Goal: Transaction & Acquisition: Download file/media

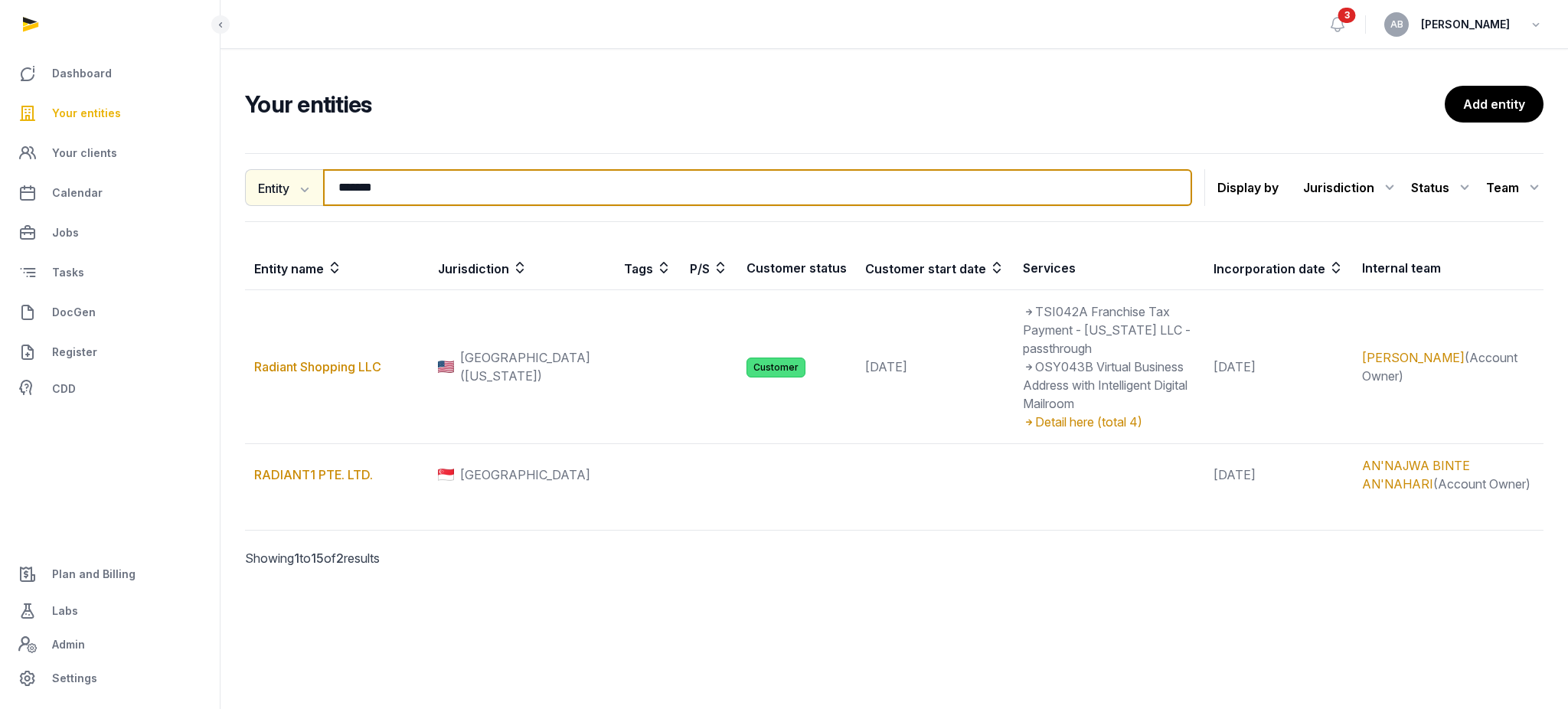
drag, startPoint x: 314, startPoint y: 181, endPoint x: 299, endPoint y: 181, distance: 15.0
click at [299, 181] on div "Entity Entity People Tags Services ******* Search" at bounding box center [719, 188] width 947 height 37
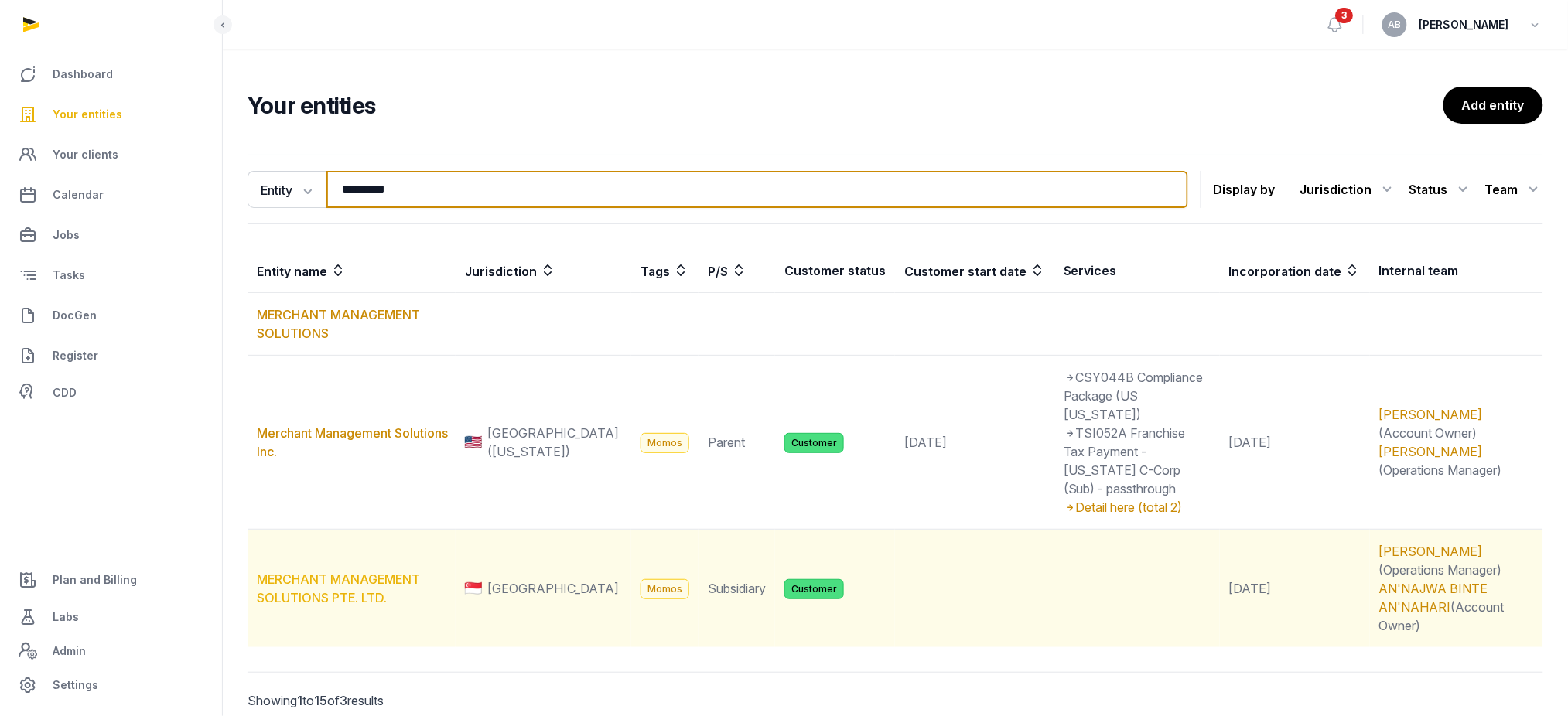
type input "********"
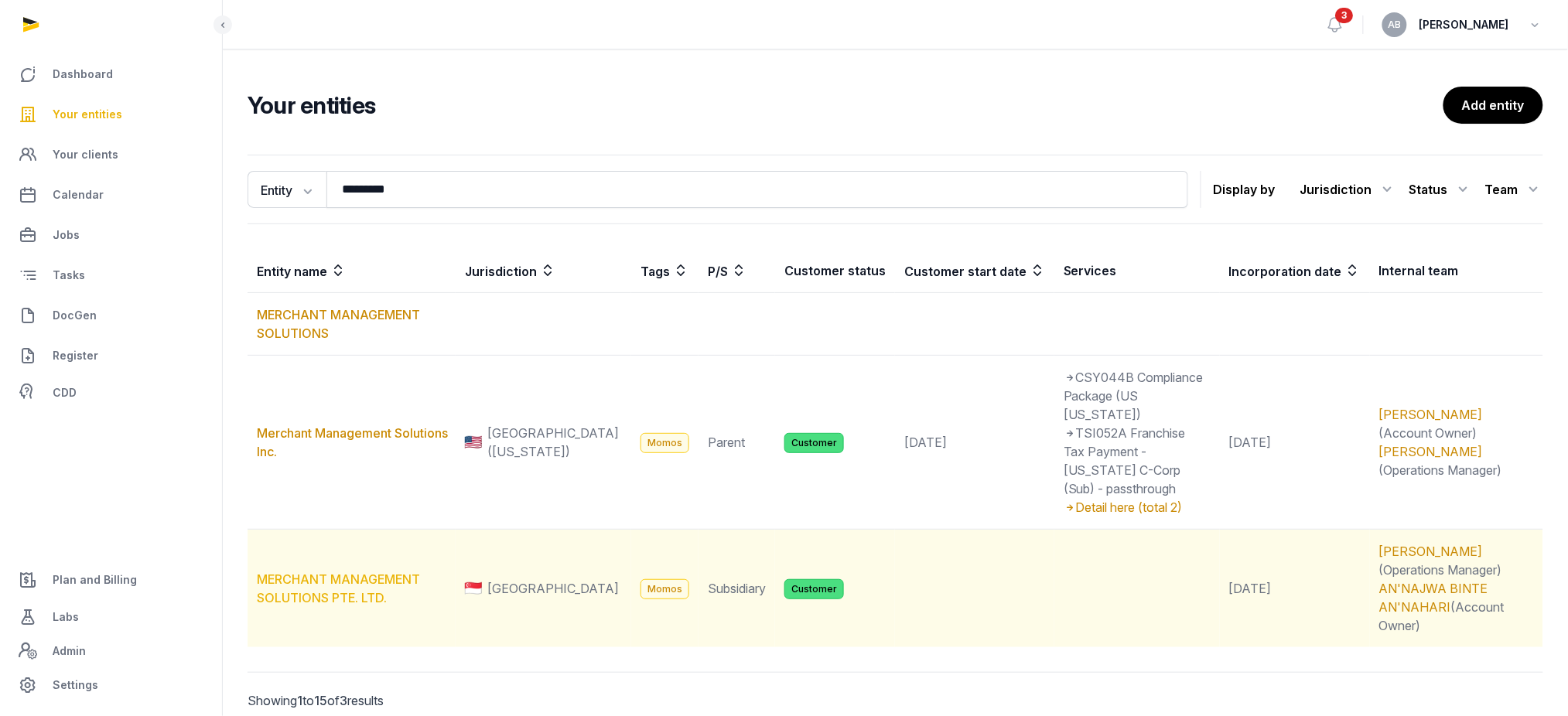
click at [327, 571] on link "MERCHANT MANAGEMENT SOLUTIONS PTE. LTD." at bounding box center [338, 588] width 163 height 34
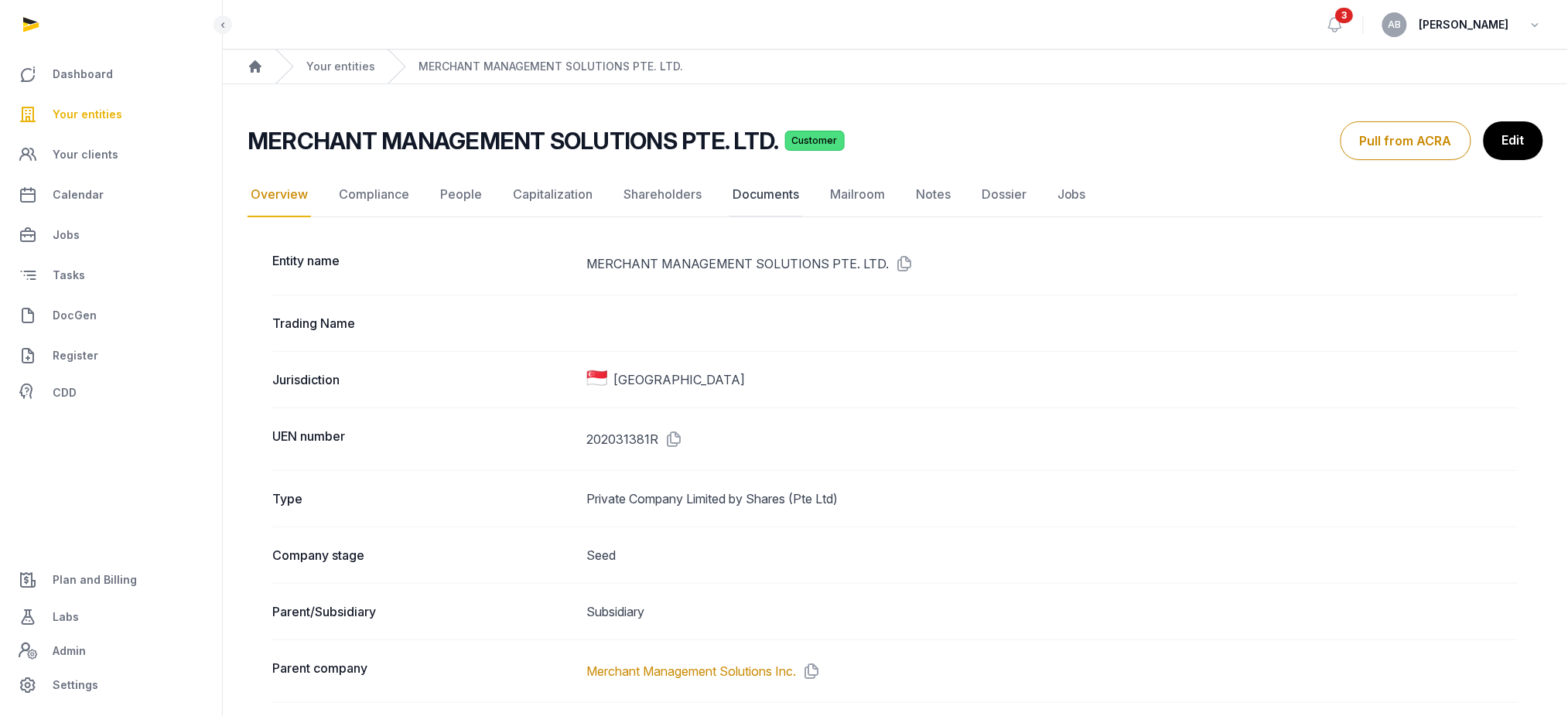
click at [762, 186] on link "Documents" at bounding box center [766, 195] width 72 height 45
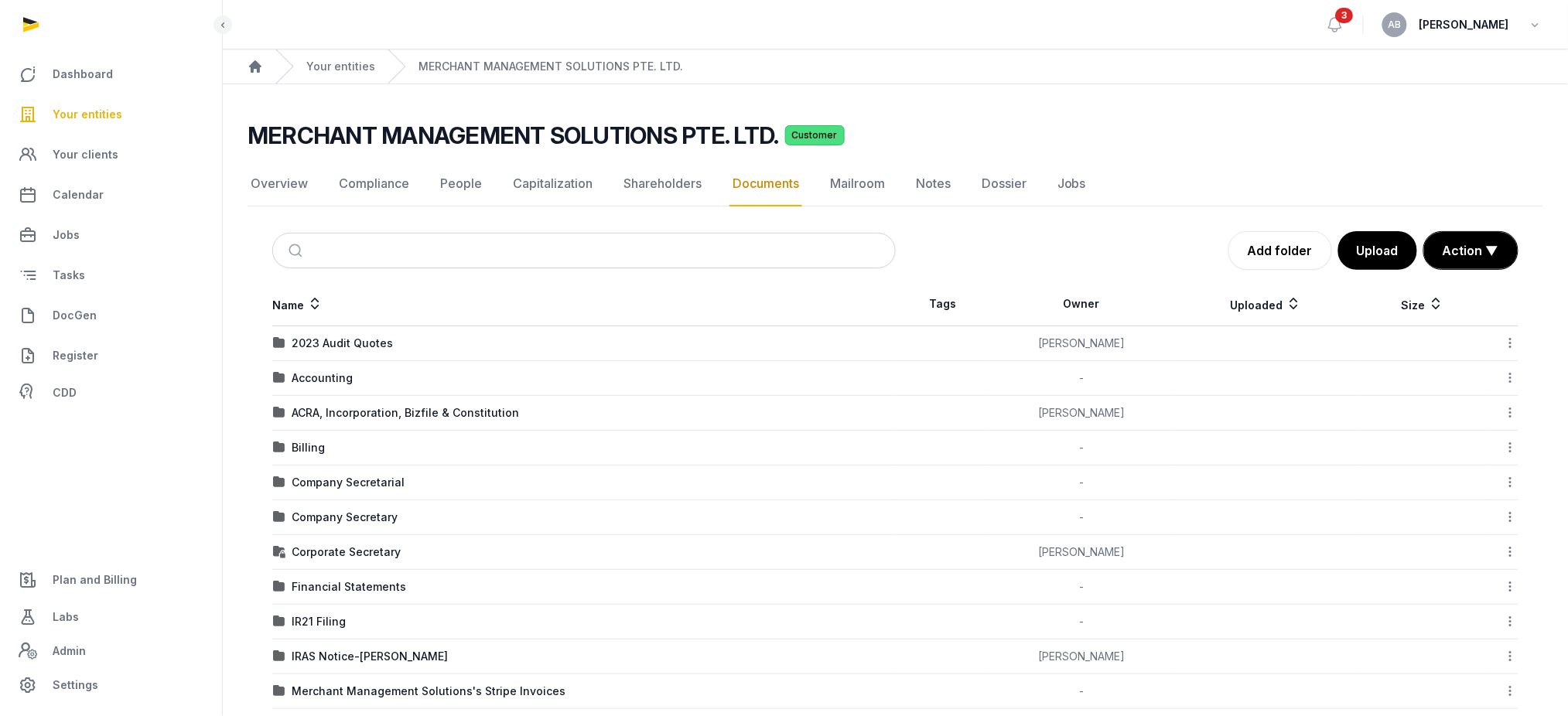
click at [329, 405] on div "ACRA, Incorporation, Bizfile & Constitution" at bounding box center [405, 412] width 227 height 15
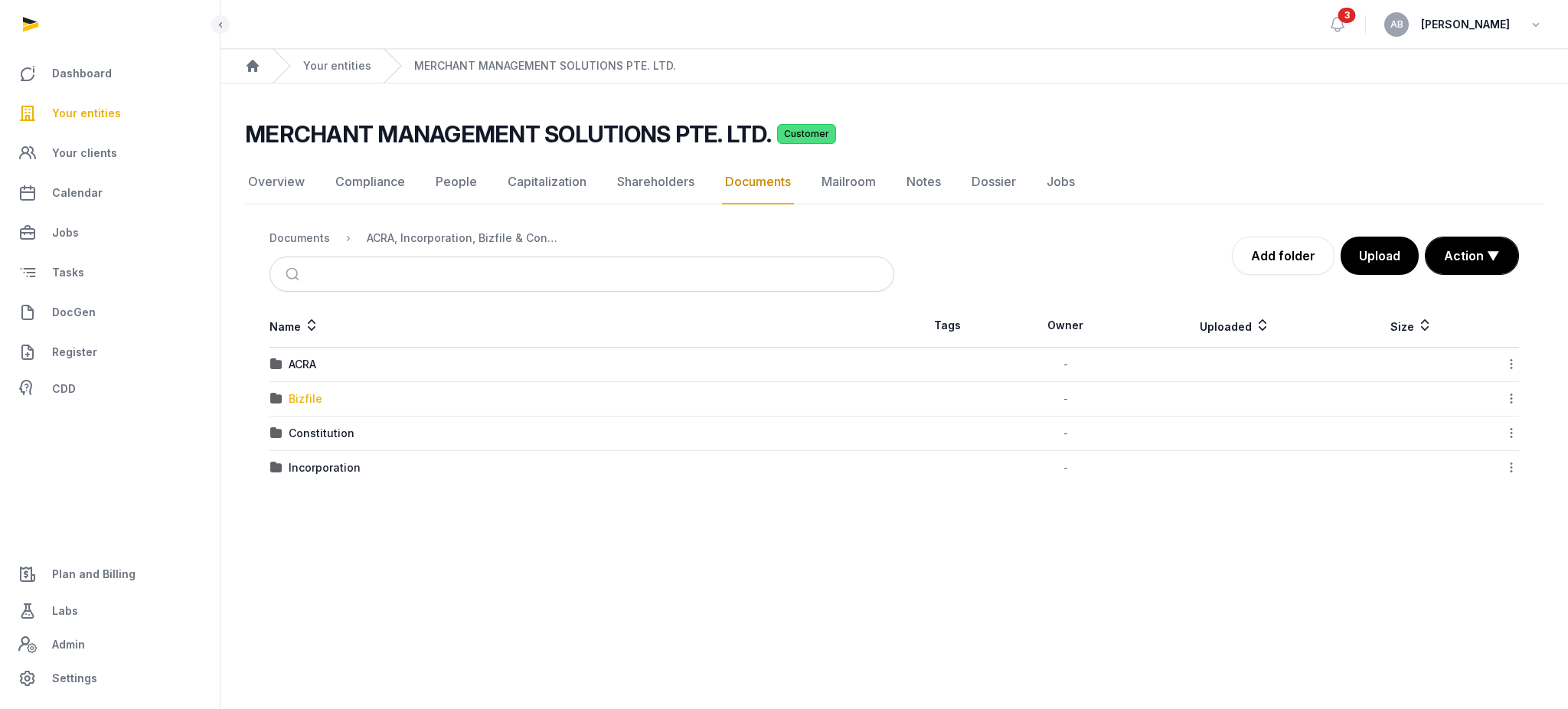
click at [297, 398] on div "Bizfile" at bounding box center [305, 398] width 34 height 15
click at [311, 402] on div "2025" at bounding box center [302, 398] width 27 height 15
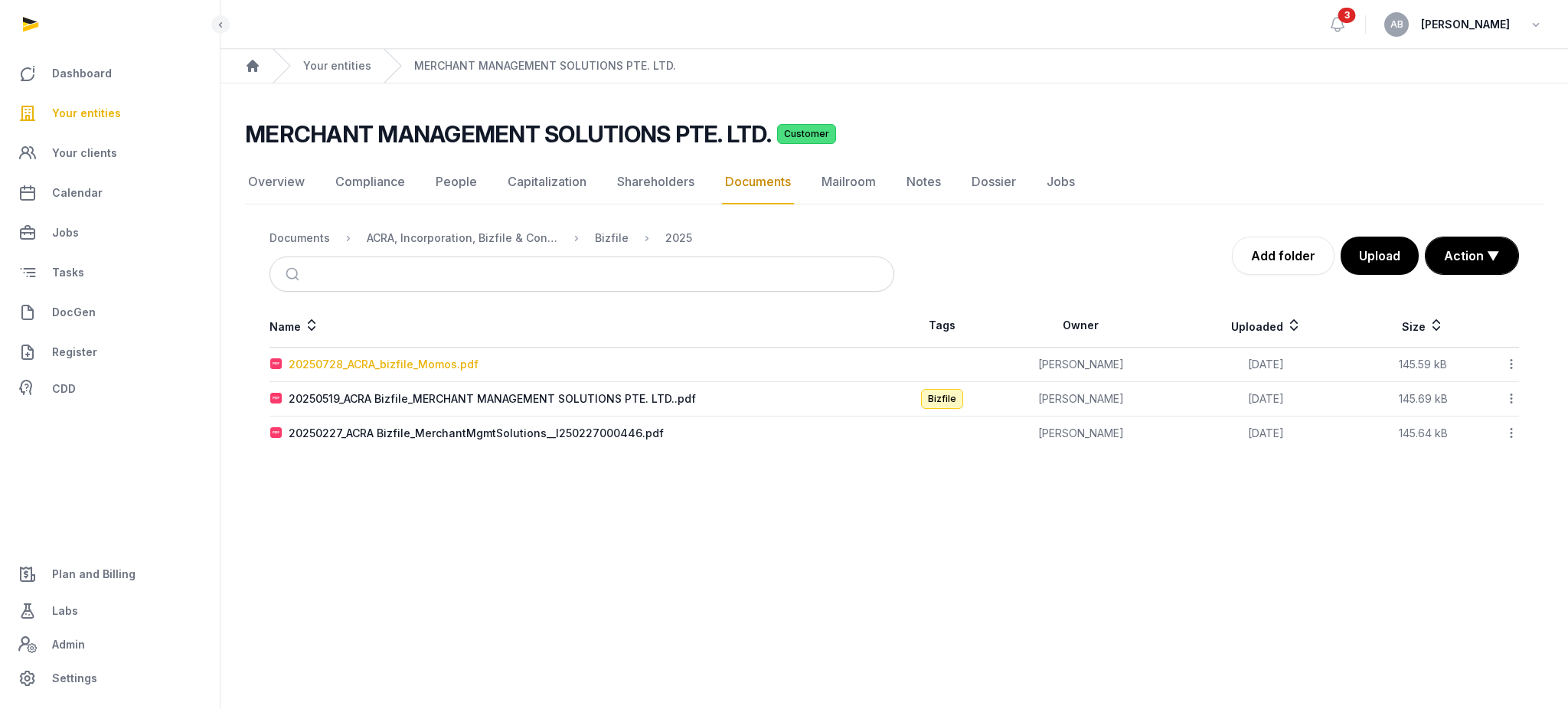
click at [413, 364] on div "20250728_ACRA_bizfile_Momos.pdf" at bounding box center [383, 364] width 189 height 15
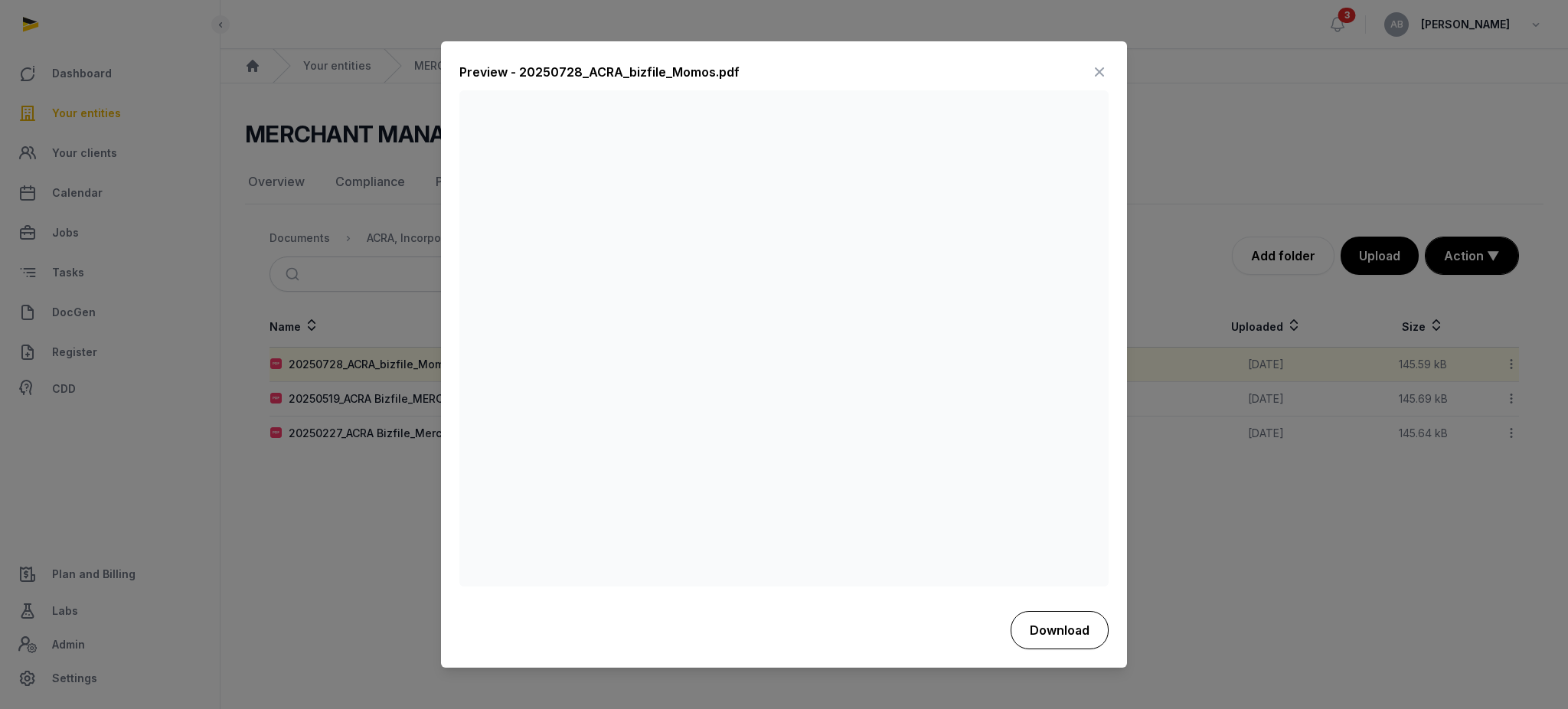
click at [1069, 631] on button "Download" at bounding box center [1060, 629] width 98 height 38
drag, startPoint x: 1104, startPoint y: 68, endPoint x: 1038, endPoint y: 104, distance: 75.2
click at [1104, 68] on icon at bounding box center [1100, 73] width 19 height 25
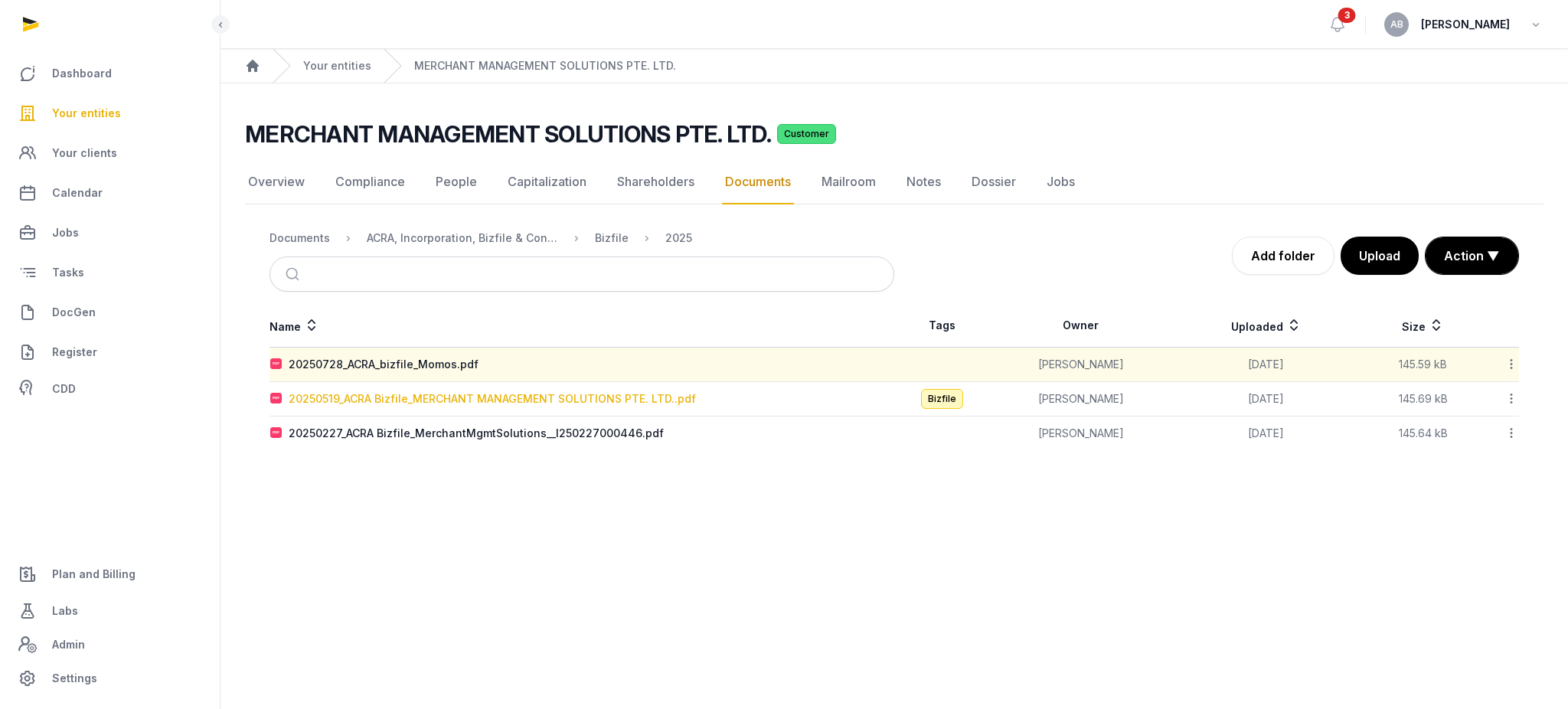
click at [484, 398] on div "20250519_ACRA Bizfile_MERCHANT MANAGEMENT SOLUTIONS PTE. LTD..pdf" at bounding box center [492, 398] width 407 height 15
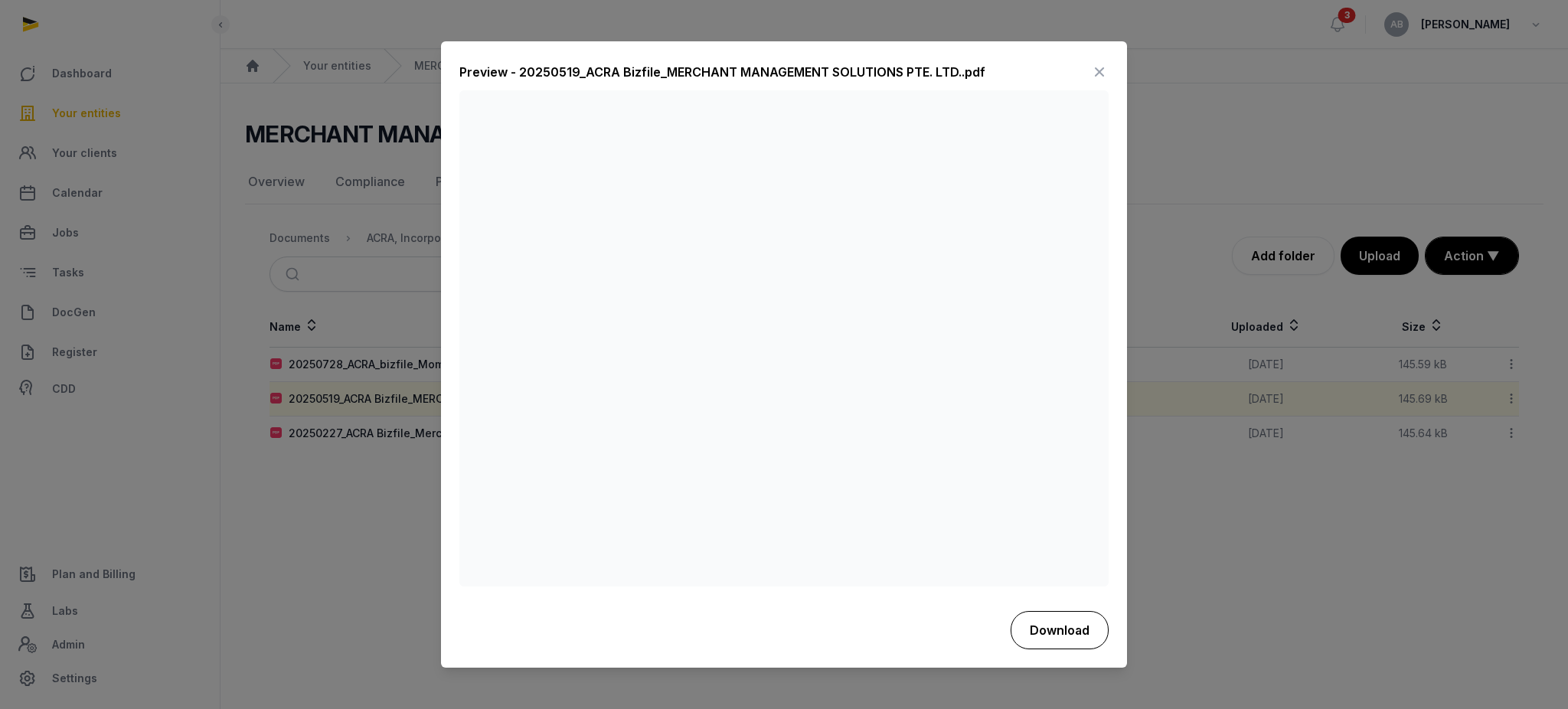
click at [1076, 632] on button "Download" at bounding box center [1060, 629] width 98 height 38
click at [1105, 67] on icon at bounding box center [1100, 73] width 19 height 25
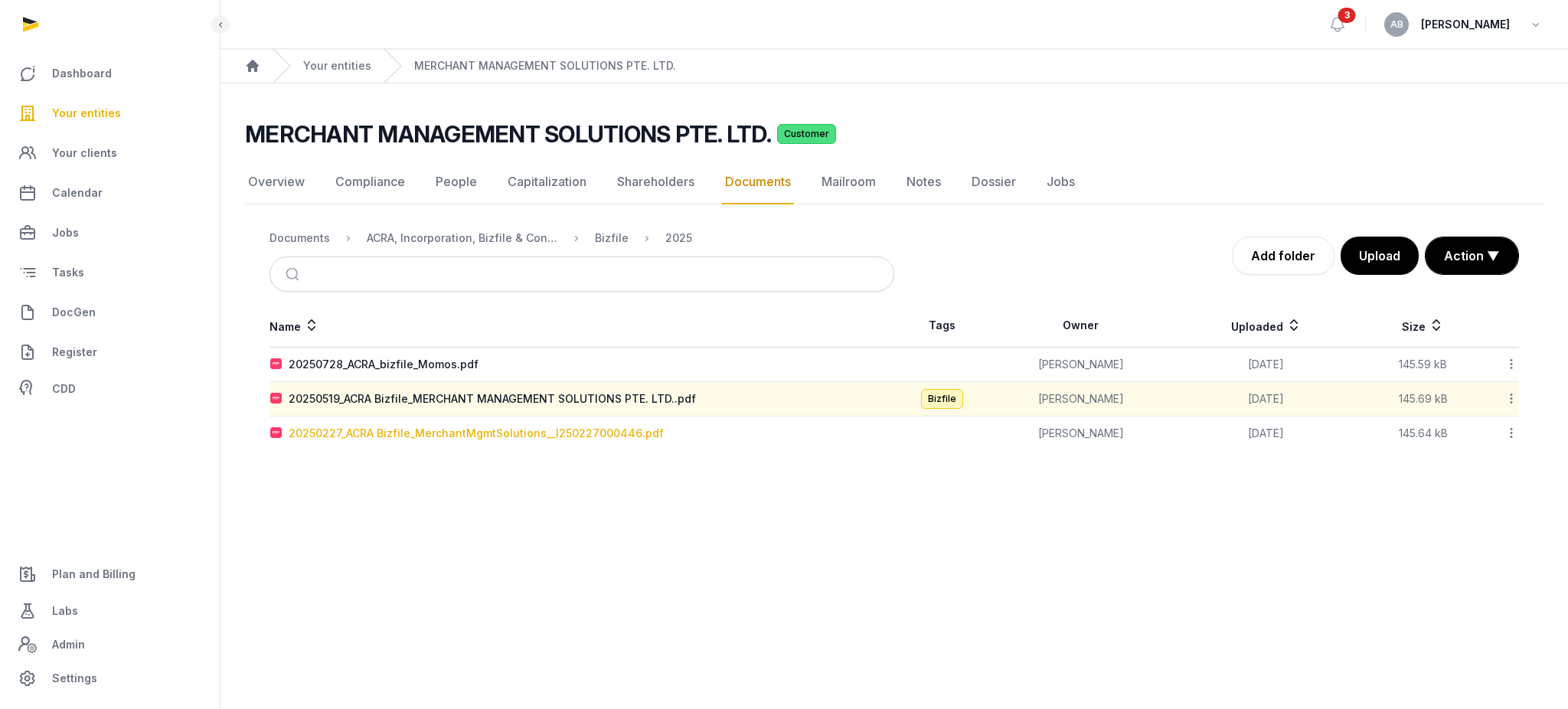
click at [372, 430] on div "20250227_ACRA Bizfile_MerchantMgmtSolutions__I250227000446.pdf" at bounding box center [476, 433] width 375 height 15
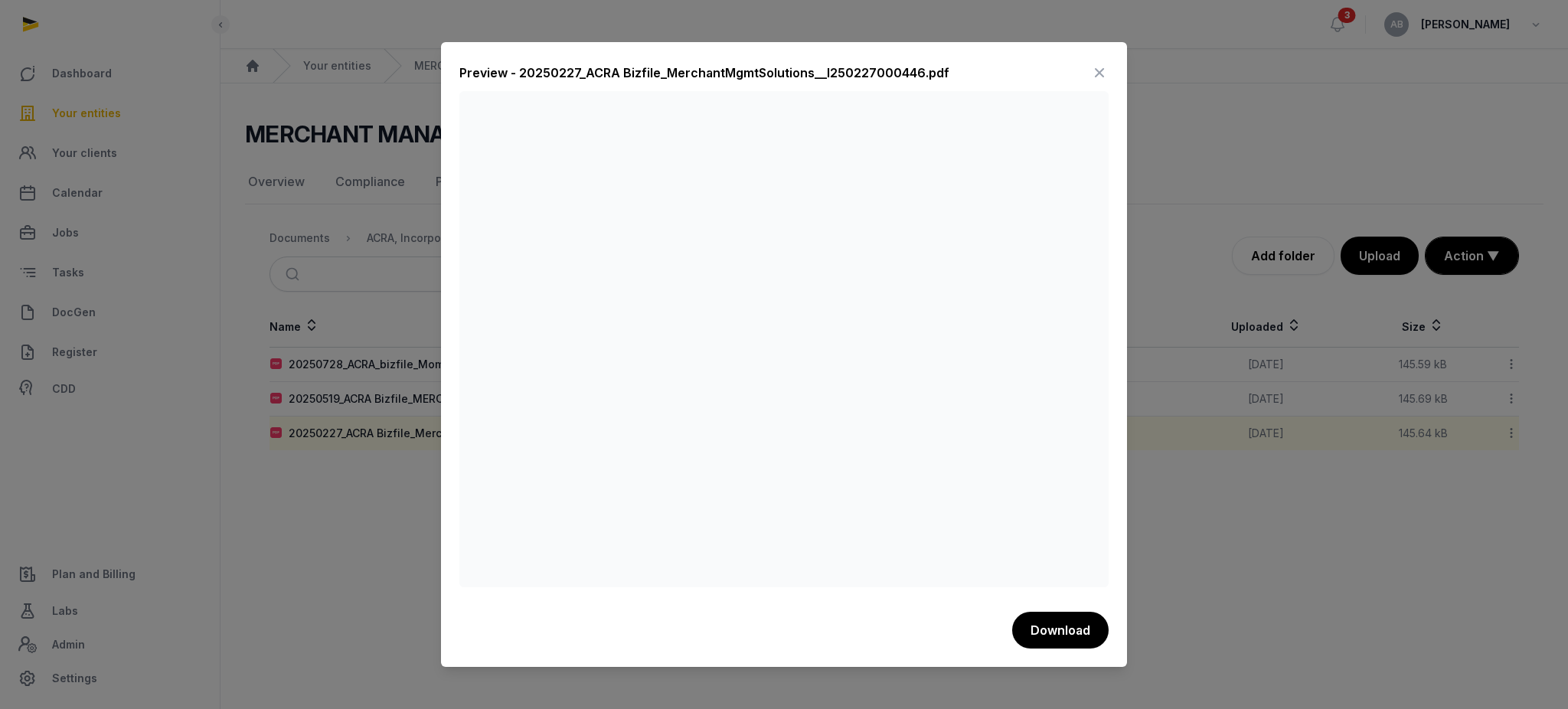
click at [1108, 75] on div "Preview - 20250227_ACRA Bizfile_MerchantMgmtSolutions__I250227000446.pdf Downlo…" at bounding box center [784, 355] width 686 height 625
click at [1102, 75] on icon at bounding box center [1100, 73] width 19 height 25
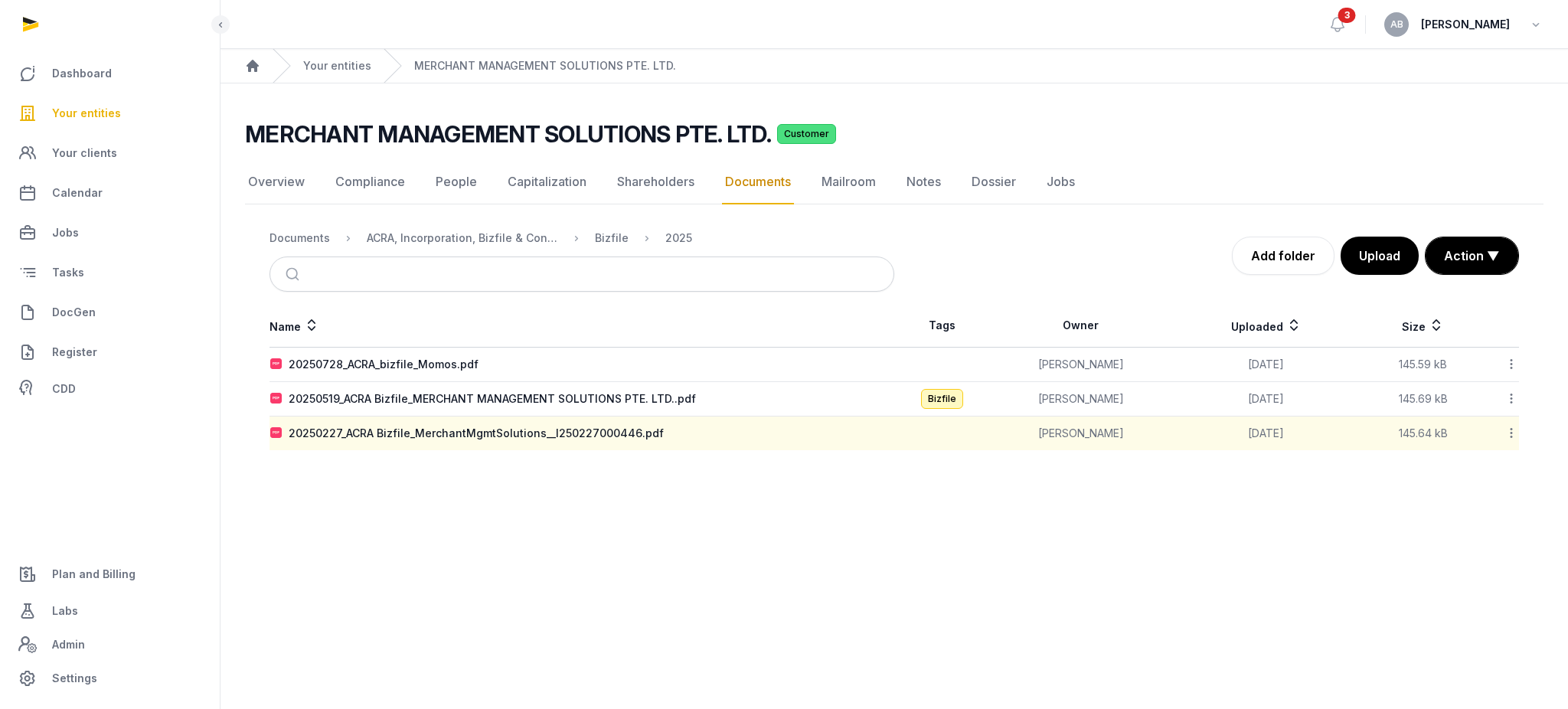
click at [645, 514] on main "Open sidebar 3 AB Annie Bong Home Your entities MERCHANT MANAGEMENT SOLUTIONS P…" at bounding box center [784, 354] width 1568 height 709
